Goal: Information Seeking & Learning: Learn about a topic

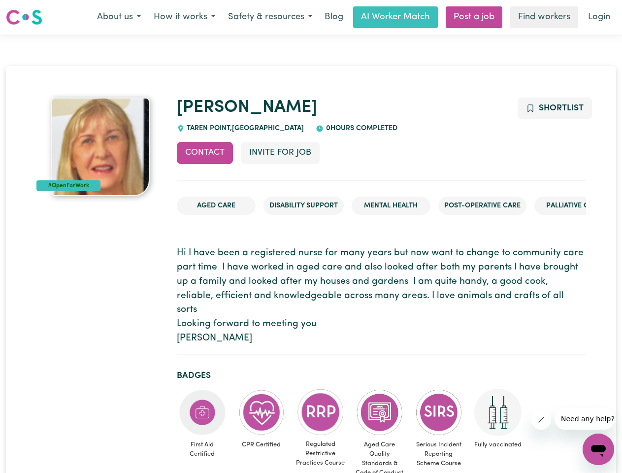
click at [119, 17] on button "About us" at bounding box center [119, 17] width 57 height 21
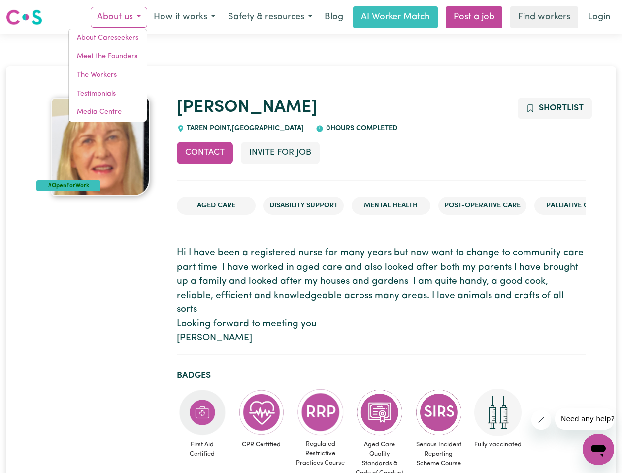
click at [184, 17] on button "How it works" at bounding box center [184, 17] width 74 height 21
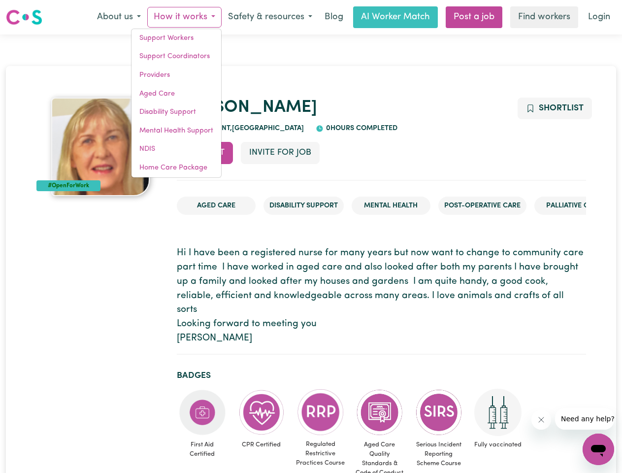
click at [269, 17] on button "Safety & resources" at bounding box center [270, 17] width 97 height 21
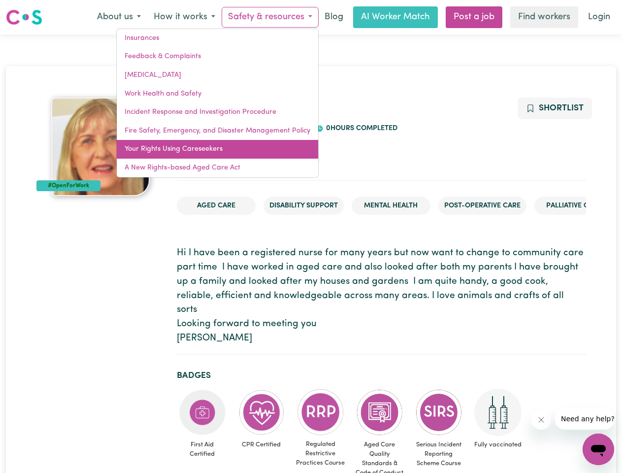
click at [205, 153] on link "Your Rights Using Careseekers" at bounding box center [217, 149] width 201 height 19
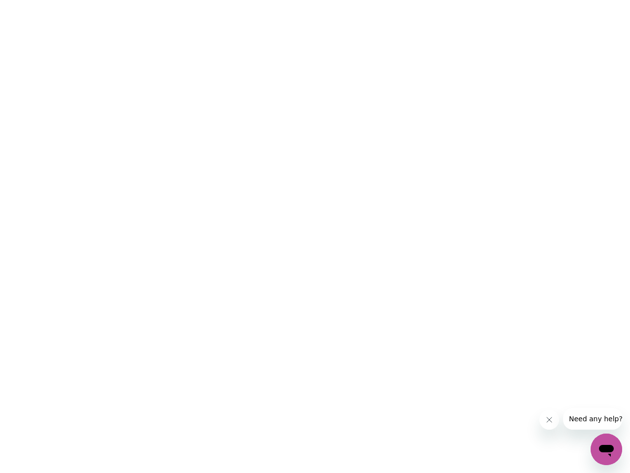
click at [280, 0] on html at bounding box center [315, 0] width 630 height 0
click at [554, 0] on html at bounding box center [315, 0] width 630 height 0
click at [202, 0] on html at bounding box center [315, 0] width 630 height 0
click at [261, 0] on html at bounding box center [315, 0] width 630 height 0
